Goal: Use online tool/utility: Utilize a website feature to perform a specific function

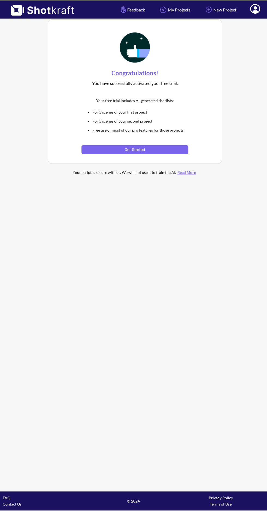
click at [162, 153] on button "Get Started" at bounding box center [135, 149] width 107 height 9
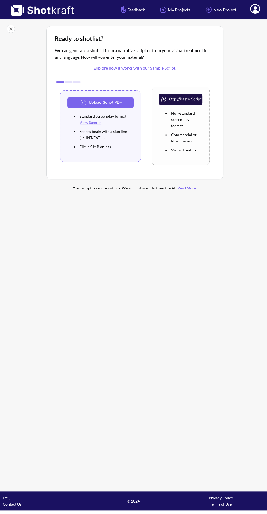
click at [121, 99] on button "Upload Script PDF" at bounding box center [100, 102] width 67 height 10
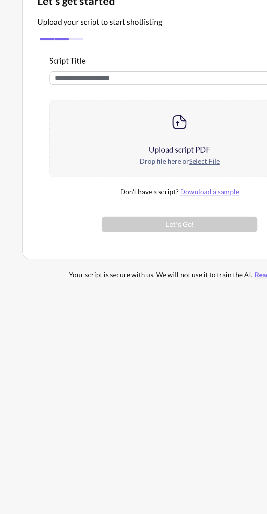
click at [140, 113] on div at bounding box center [135, 107] width 146 height 25
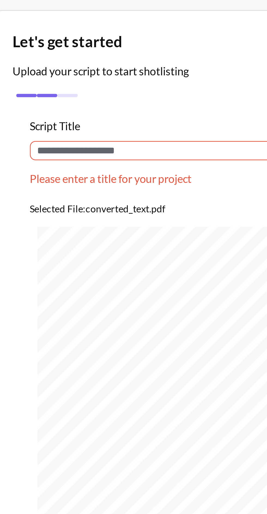
click at [108, 80] on input "text" at bounding box center [135, 82] width 168 height 8
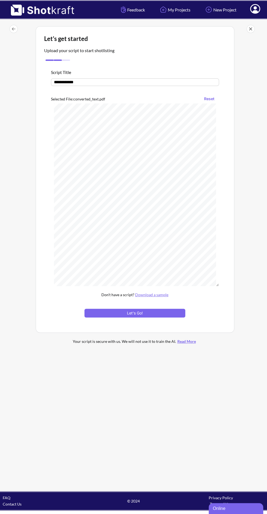
scroll to position [9, 0]
type input "**********"
click at [158, 317] on button "Let's Go!" at bounding box center [135, 313] width 101 height 9
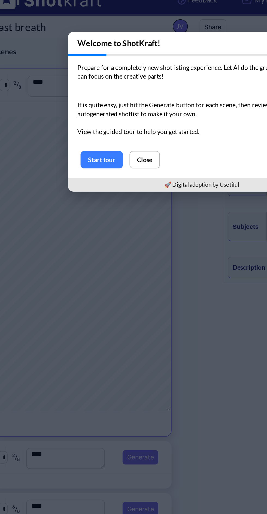
click at [74, 106] on button "Start tour" at bounding box center [75, 107] width 26 height 11
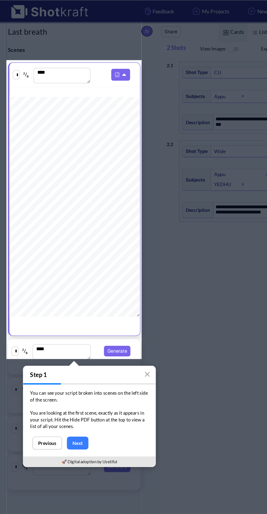
scroll to position [3, 0]
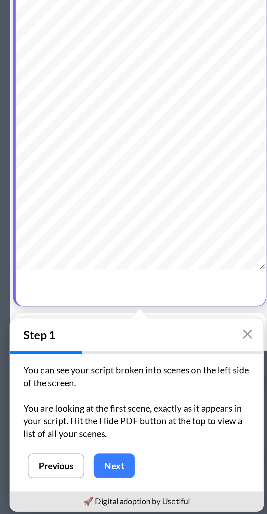
click at [54, 345] on button "Next" at bounding box center [52, 345] width 18 height 11
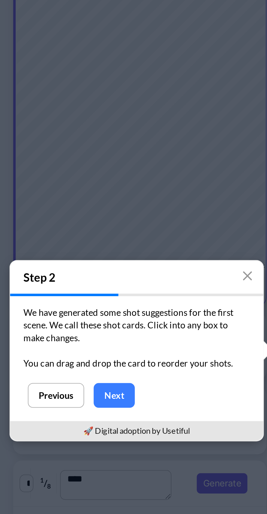
click at [55, 313] on button "Next" at bounding box center [52, 315] width 18 height 11
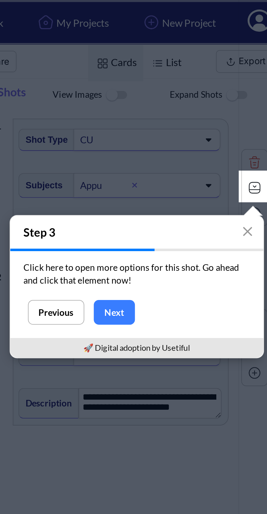
click at [199, 131] on button "Next" at bounding box center [193, 134] width 18 height 11
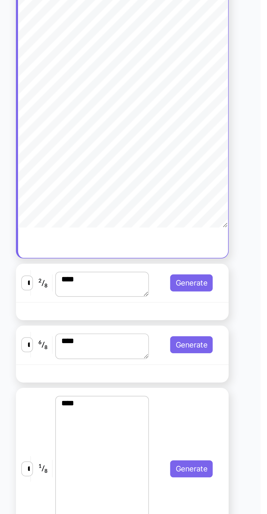
scroll to position [25, 0]
click at [66, 284] on textarea "****" at bounding box center [52, 290] width 48 height 13
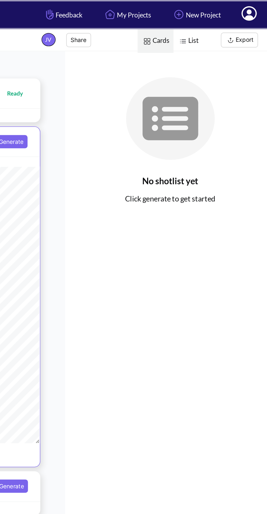
scroll to position [0, 0]
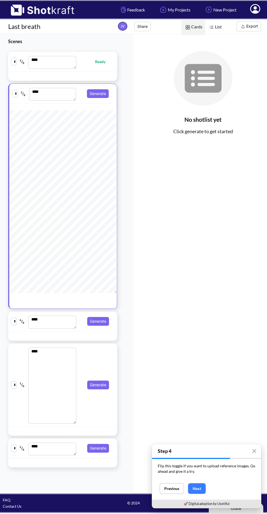
click at [194, 486] on button "Next" at bounding box center [197, 488] width 18 height 11
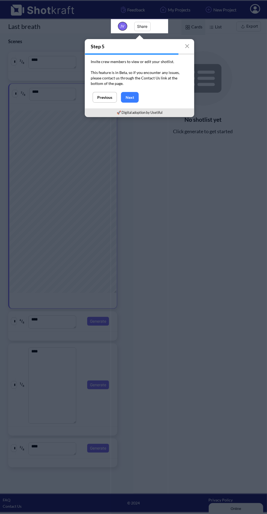
click at [135, 98] on button "Next" at bounding box center [130, 97] width 18 height 11
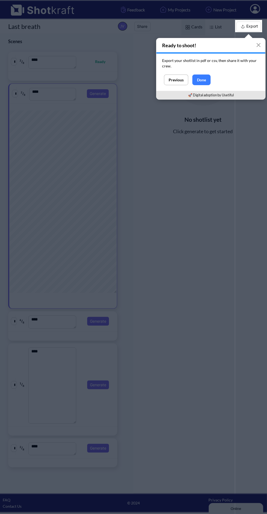
click at [205, 79] on button "Done" at bounding box center [202, 80] width 18 height 11
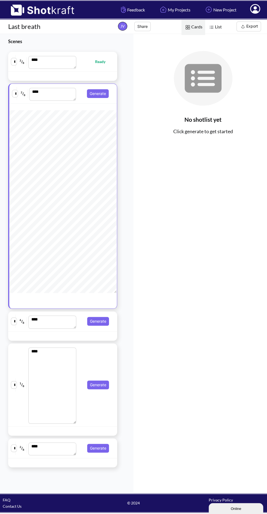
click at [229, 511] on div "Online" at bounding box center [236, 509] width 46 height 4
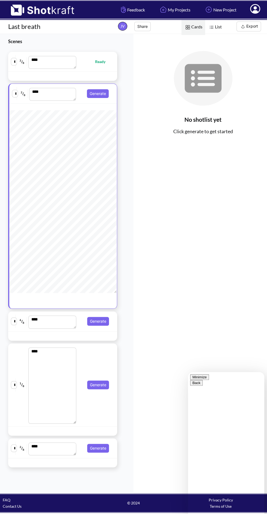
click at [209, 376] on button "Minimize" at bounding box center [200, 377] width 19 height 6
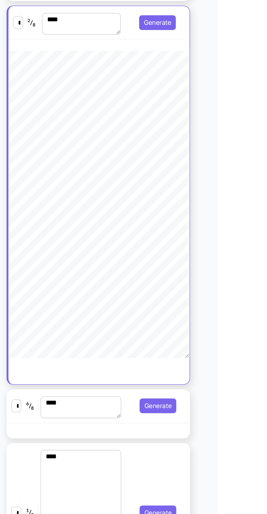
scroll to position [37, 0]
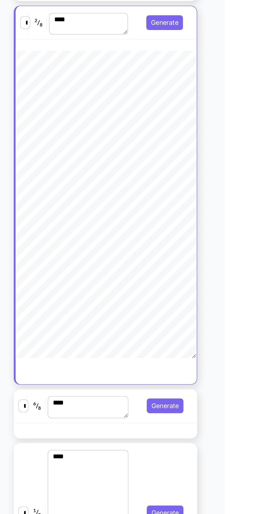
click at [107, 95] on button "Generate" at bounding box center [98, 93] width 22 height 9
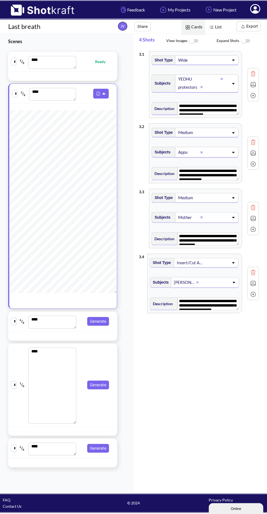
click at [100, 326] on button "Generate" at bounding box center [98, 321] width 22 height 9
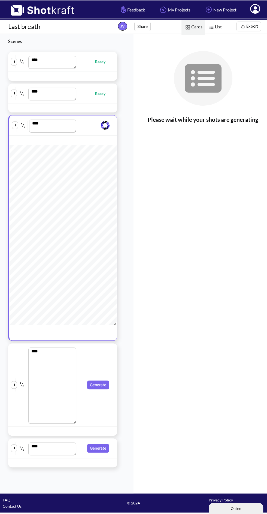
click at [106, 389] on button "Generate" at bounding box center [98, 384] width 22 height 9
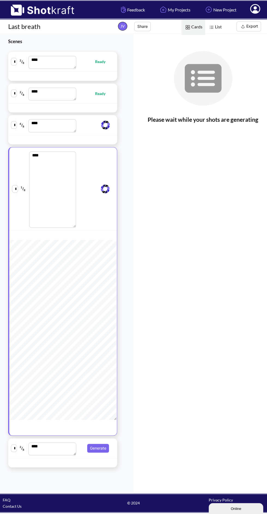
click at [107, 453] on button "Generate" at bounding box center [98, 448] width 22 height 9
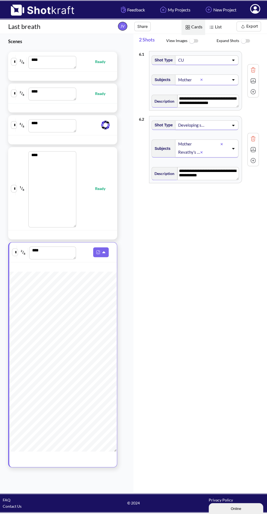
click at [248, 27] on button "Export" at bounding box center [249, 27] width 25 height 10
